Goal: Task Accomplishment & Management: Manage account settings

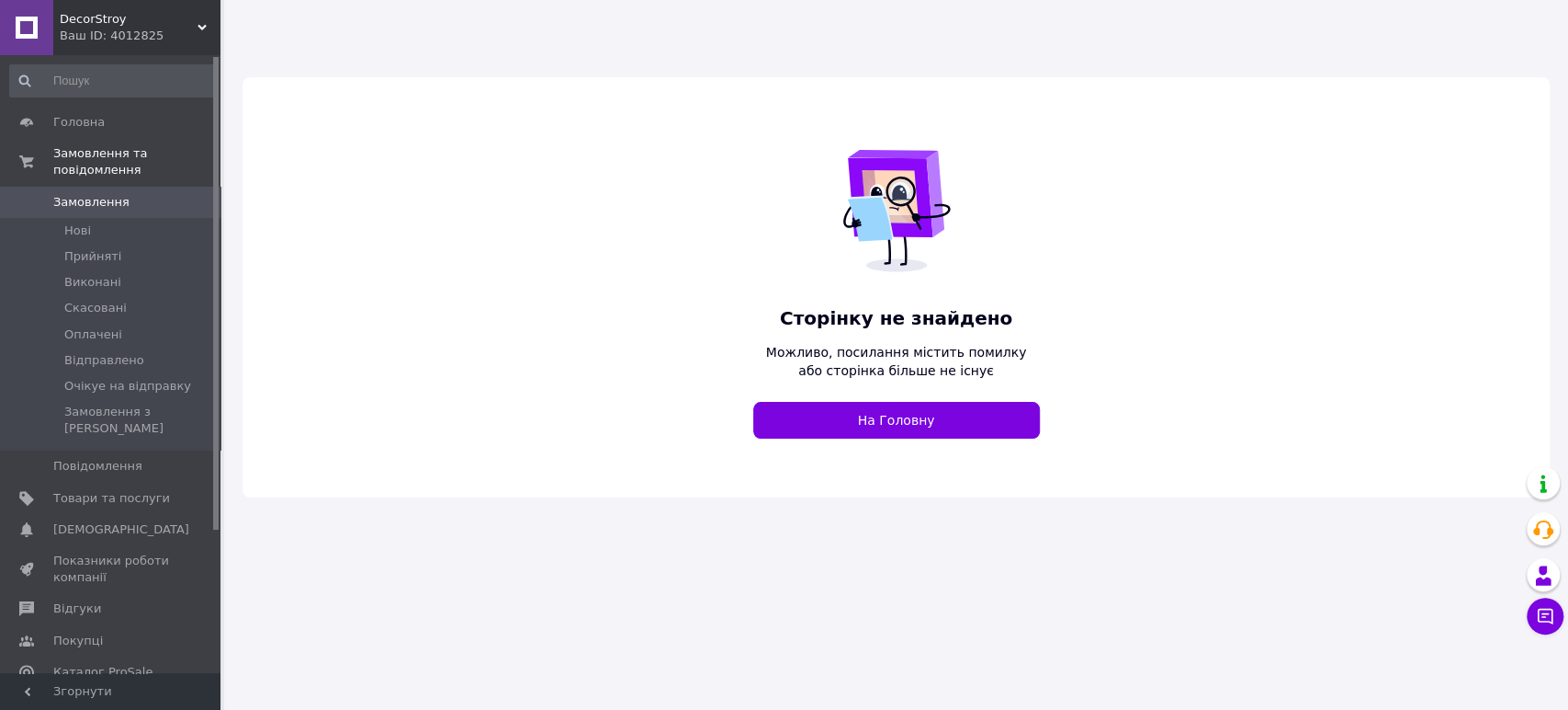
click at [199, 21] on div "DecorStroy Ваш ID: 4012825" at bounding box center [137, 28] width 167 height 55
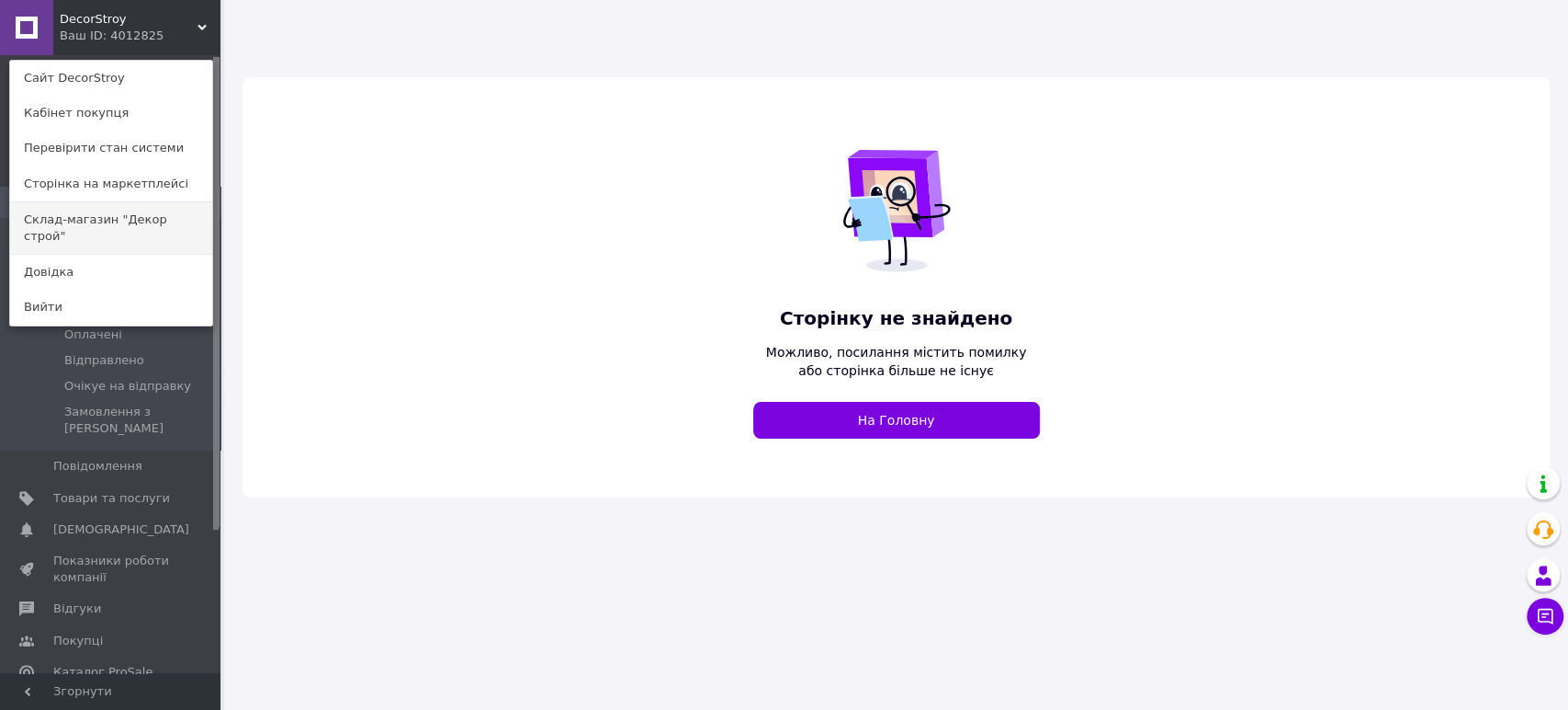
click at [168, 211] on link "Склад-магазин "Декор строй"" at bounding box center [111, 228] width 202 height 52
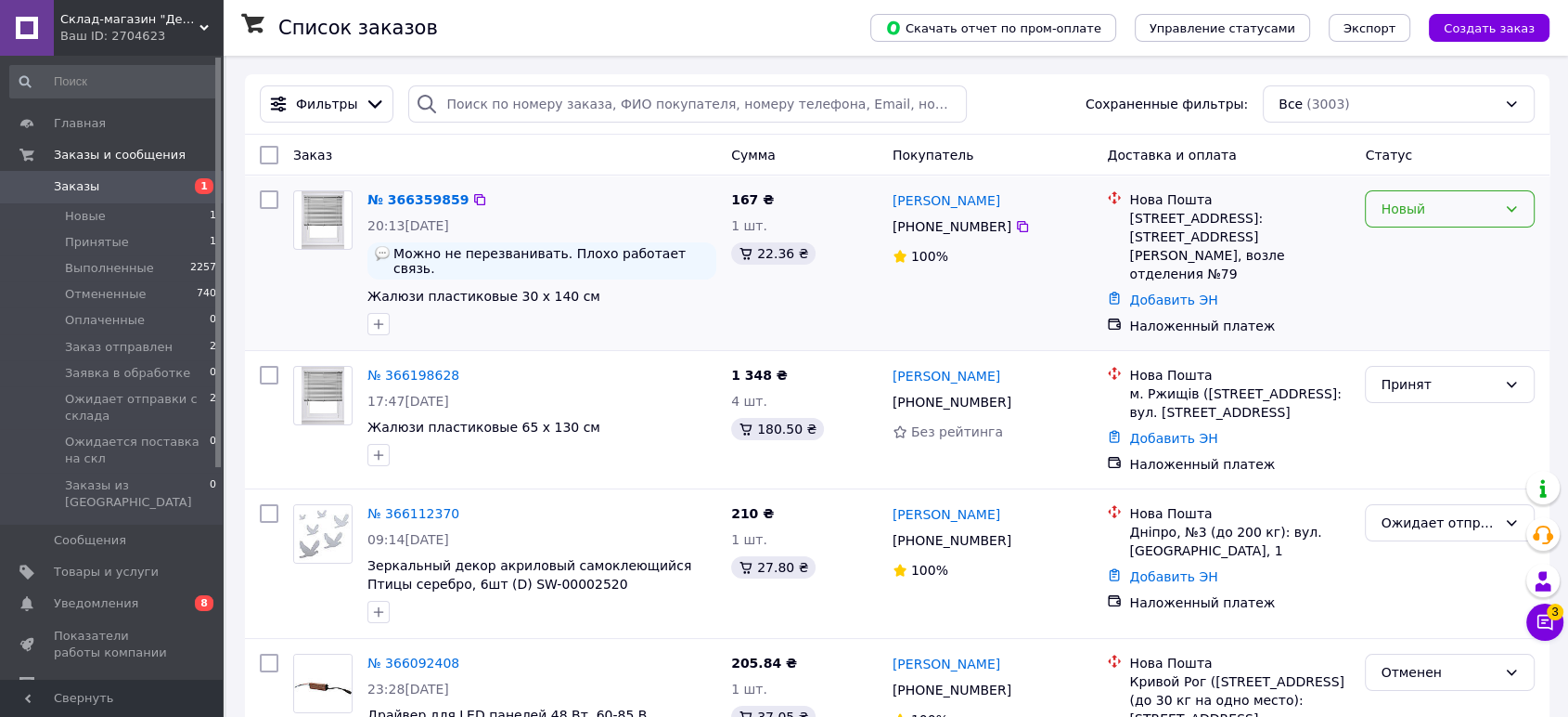
click at [1412, 207] on div "Новый" at bounding box center [1438, 209] width 116 height 20
click at [1416, 245] on li "Принят" at bounding box center [1449, 249] width 168 height 33
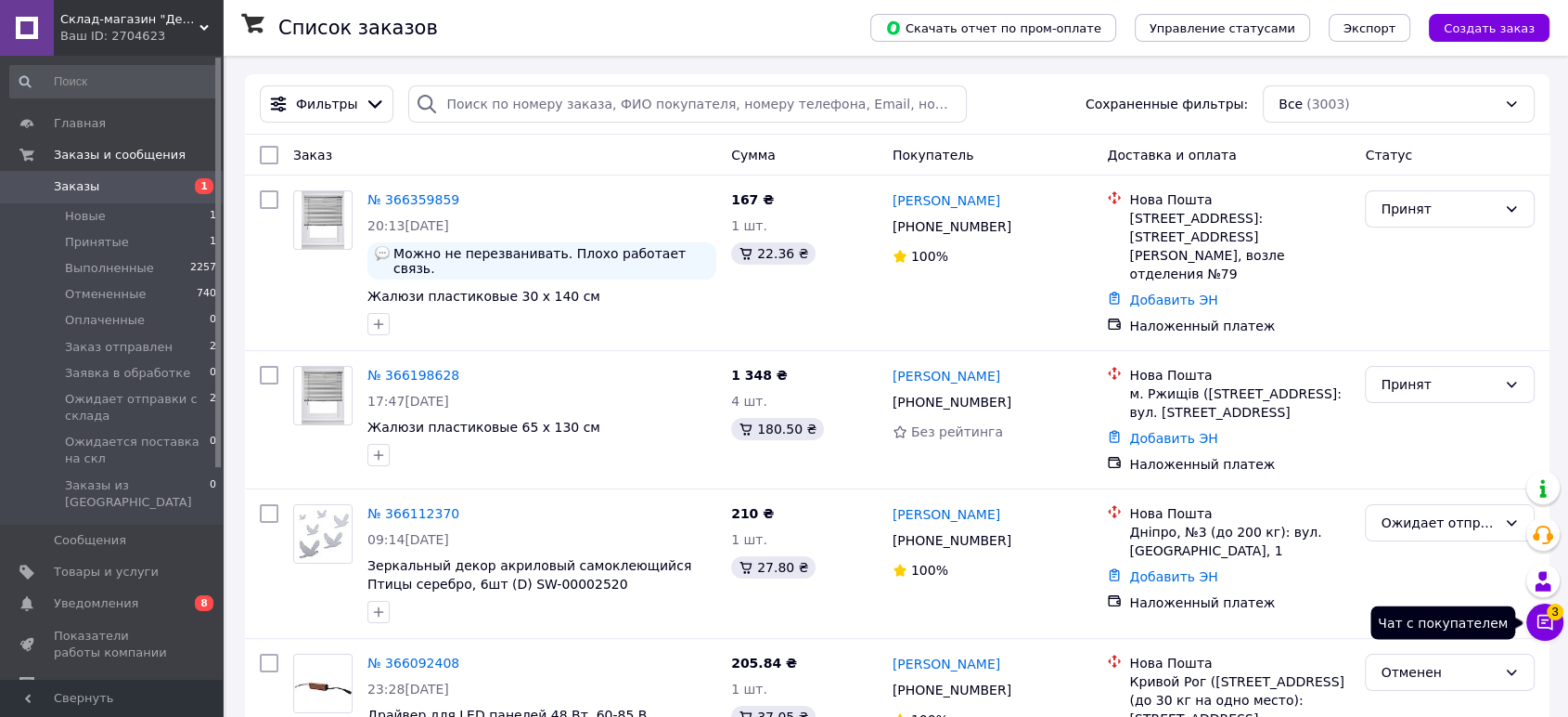
click at [1538, 622] on icon at bounding box center [1545, 622] width 19 height 19
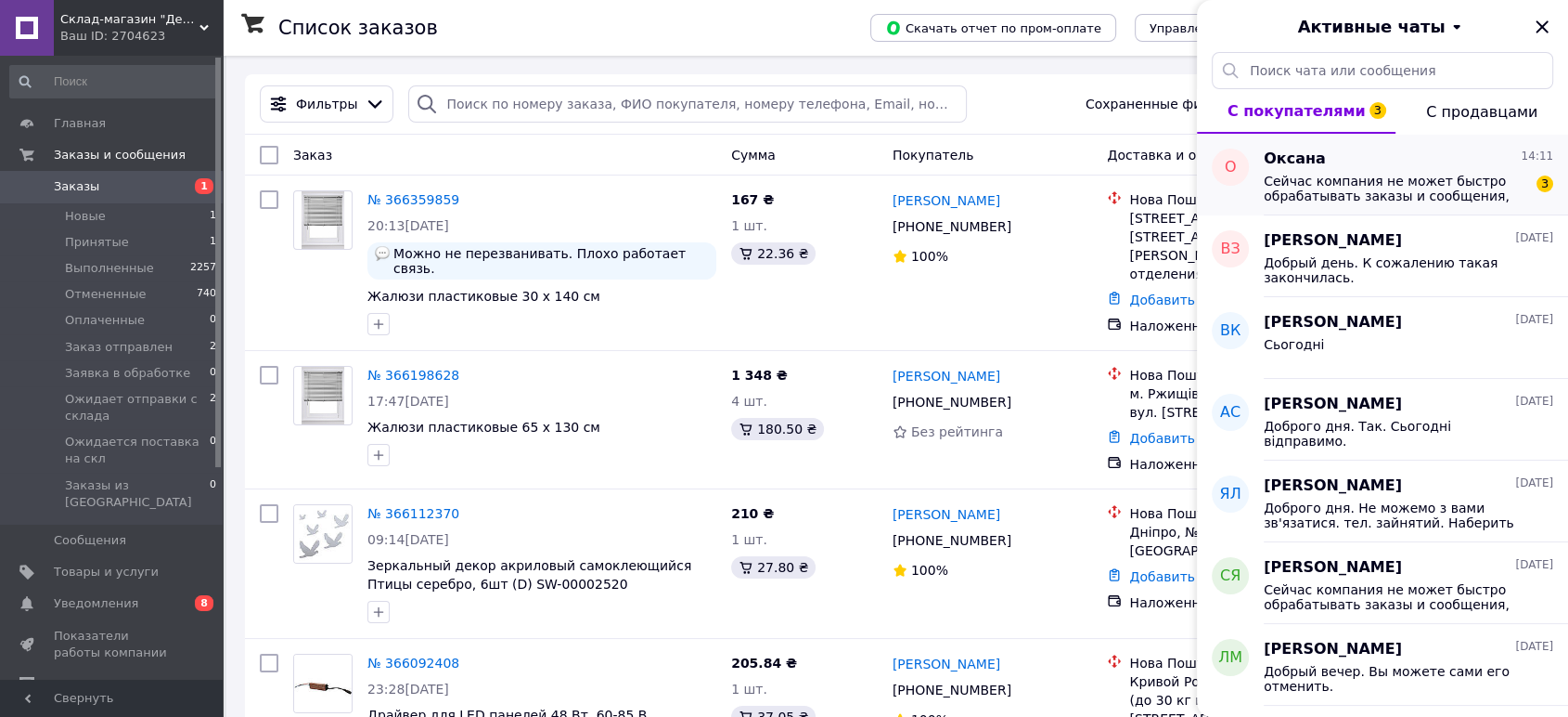
click at [1446, 179] on span "Сейчас компания не может быстро обрабатывать заказы и сообщения, поскольку по е…" at bounding box center [1395, 189] width 264 height 30
